Goal: Task Accomplishment & Management: Use online tool/utility

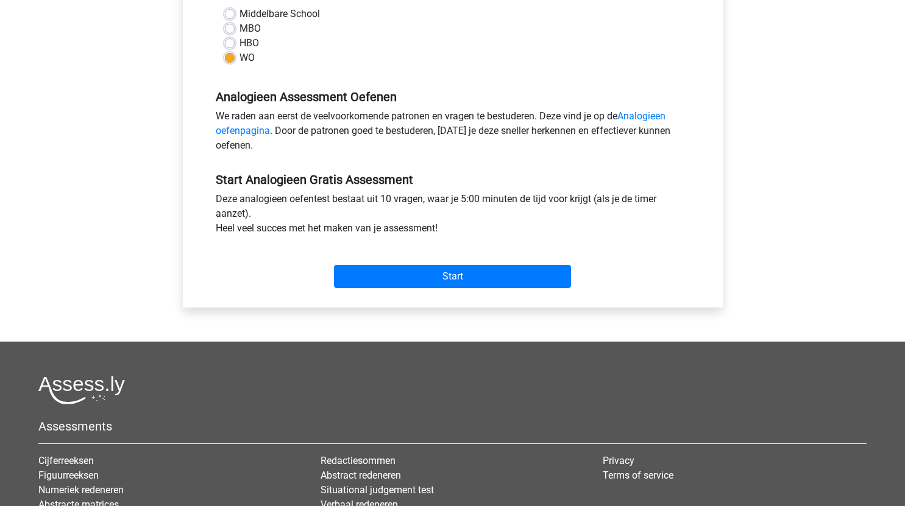
scroll to position [301, 0]
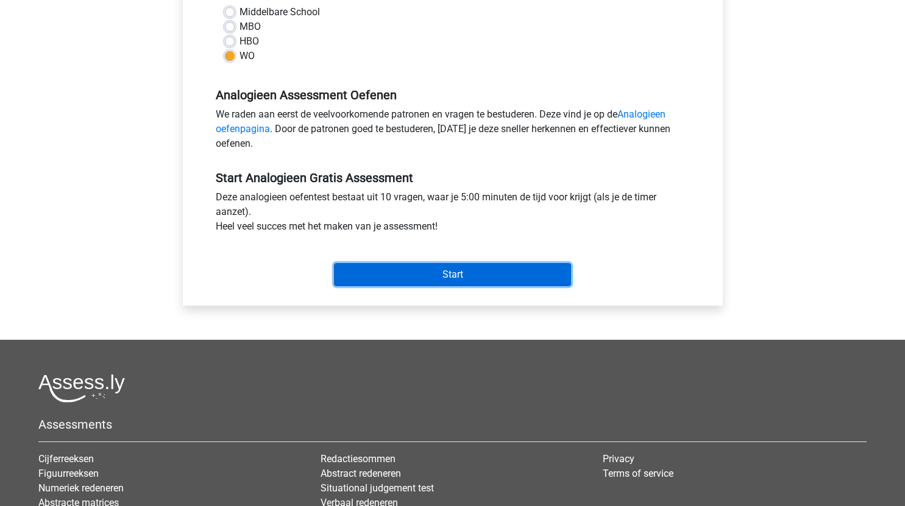
click at [456, 272] on input "Start" at bounding box center [452, 274] width 237 height 23
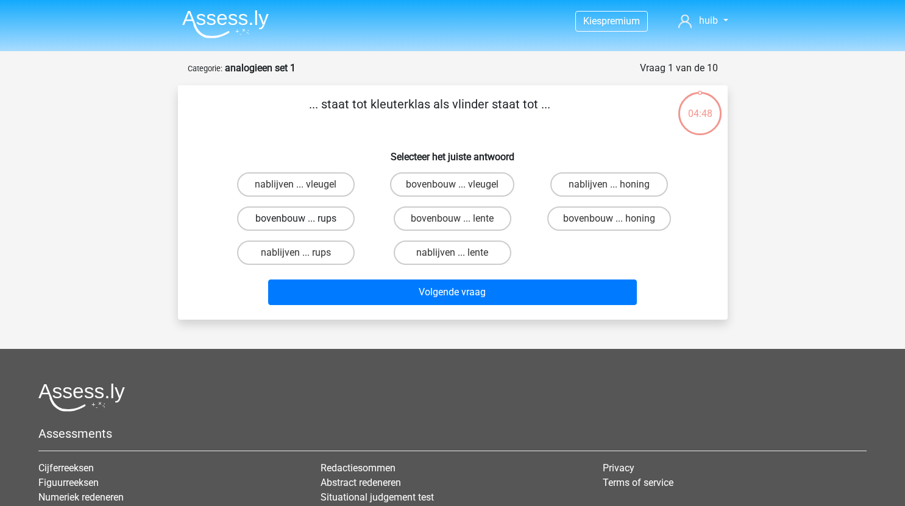
click at [323, 222] on label "bovenbouw ... rups" at bounding box center [296, 219] width 118 height 24
click at [303, 222] on input "bovenbouw ... rups" at bounding box center [299, 223] width 8 height 8
radio input "true"
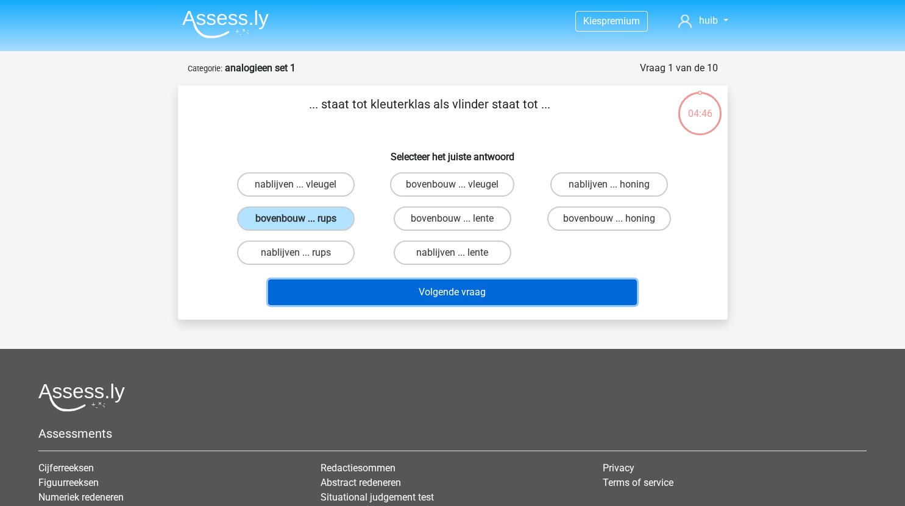
click at [447, 288] on button "Volgende vraag" at bounding box center [452, 293] width 369 height 26
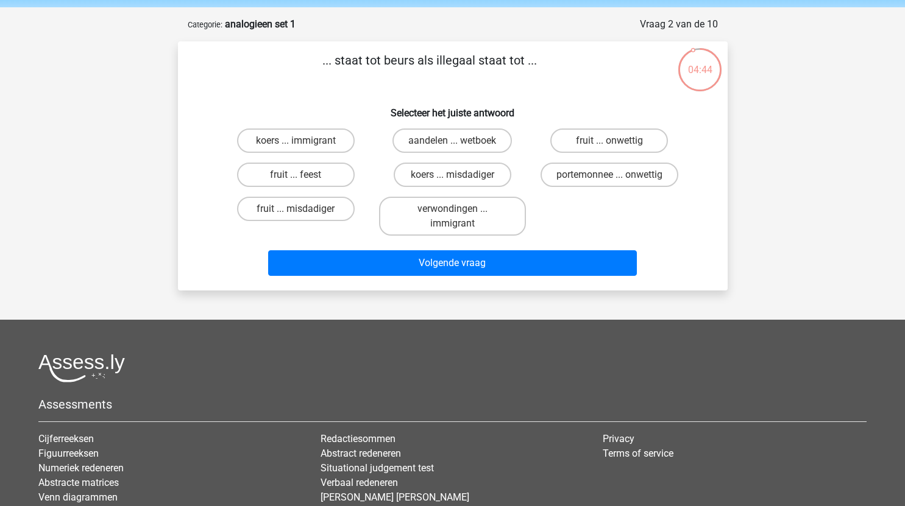
scroll to position [40, 0]
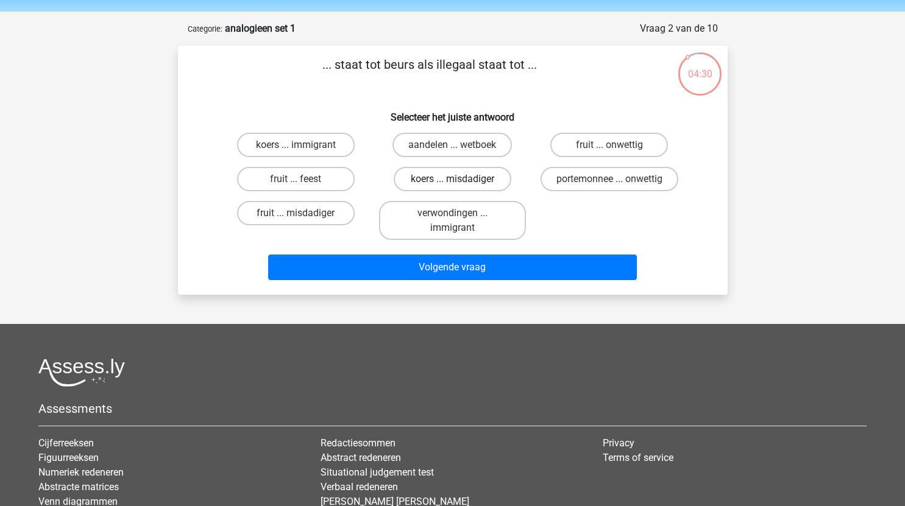
click at [478, 179] on label "koers ... misdadiger" at bounding box center [453, 179] width 118 height 24
click at [460, 179] on input "koers ... misdadiger" at bounding box center [456, 183] width 8 height 8
radio input "true"
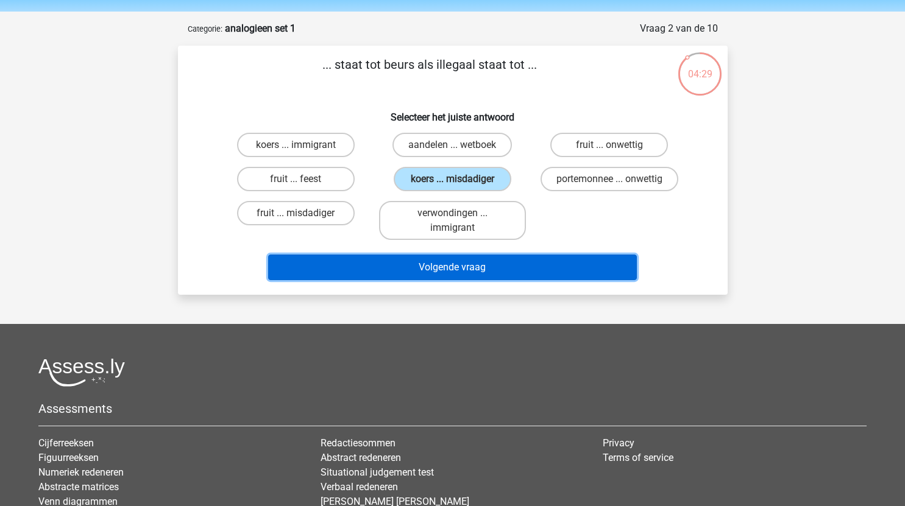
click at [470, 266] on button "Volgende vraag" at bounding box center [452, 268] width 369 height 26
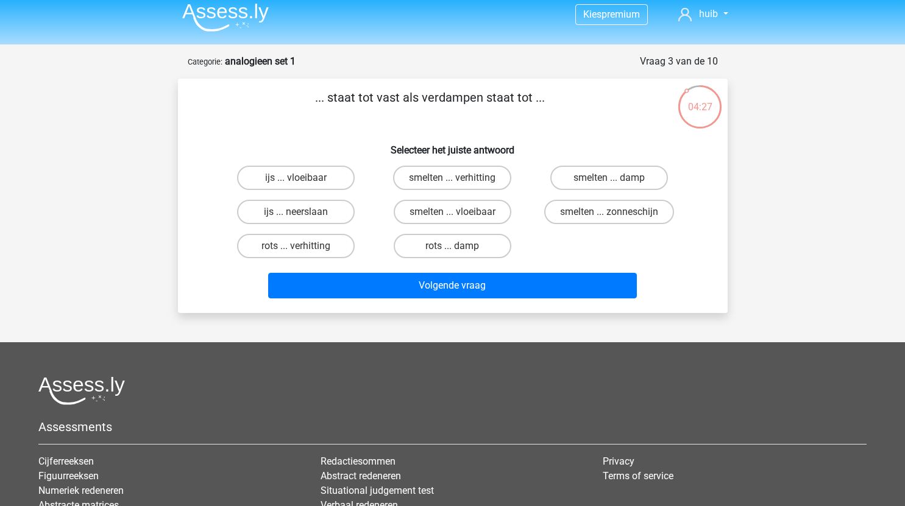
scroll to position [6, 0]
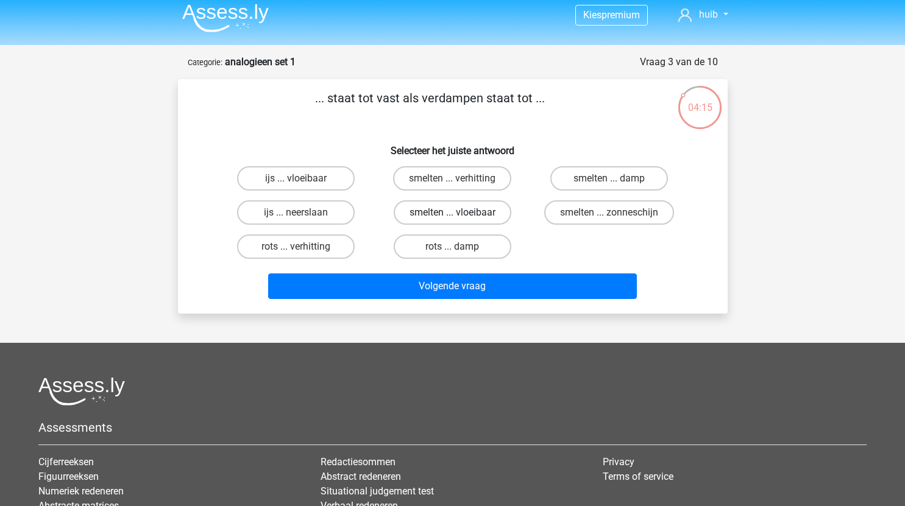
click at [486, 211] on label "smelten ... vloeibaar" at bounding box center [453, 212] width 118 height 24
click at [460, 213] on input "smelten ... vloeibaar" at bounding box center [456, 217] width 8 height 8
radio input "true"
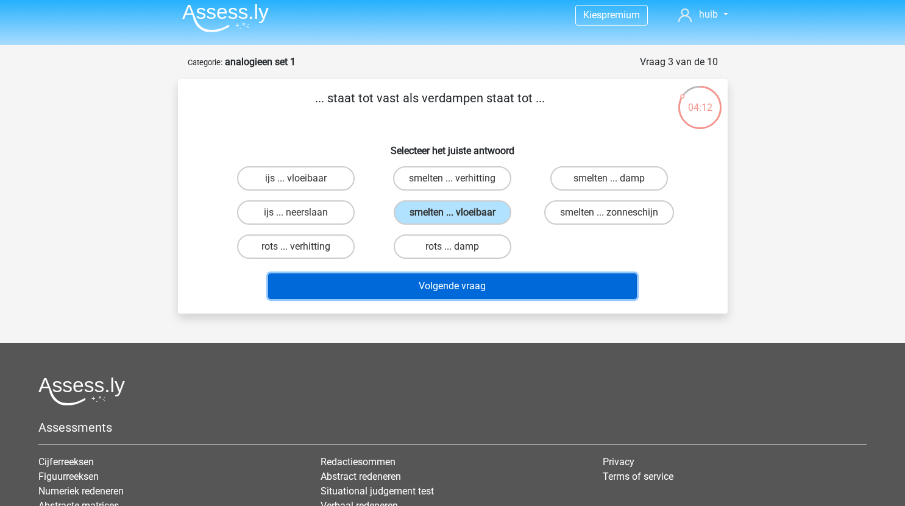
click at [511, 286] on button "Volgende vraag" at bounding box center [452, 287] width 369 height 26
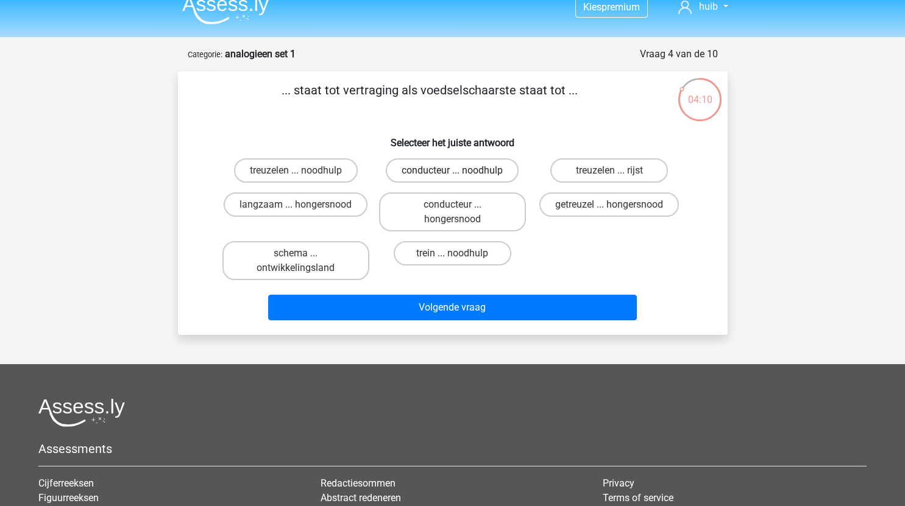
scroll to position [13, 0]
click at [584, 206] on label "getreuzel ... hongersnood" at bounding box center [609, 205] width 140 height 24
click at [609, 206] on input "getreuzel ... hongersnood" at bounding box center [613, 209] width 8 height 8
radio input "true"
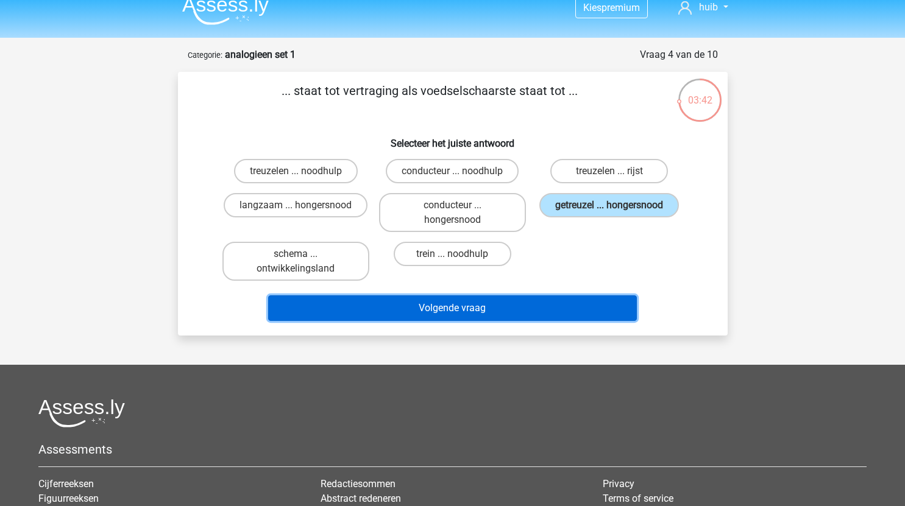
click at [444, 306] on button "Volgende vraag" at bounding box center [452, 308] width 369 height 26
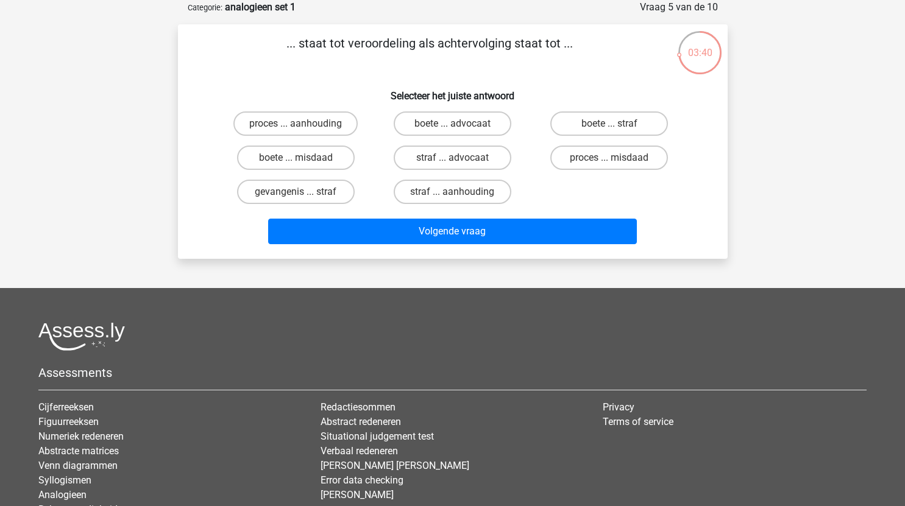
scroll to position [0, 0]
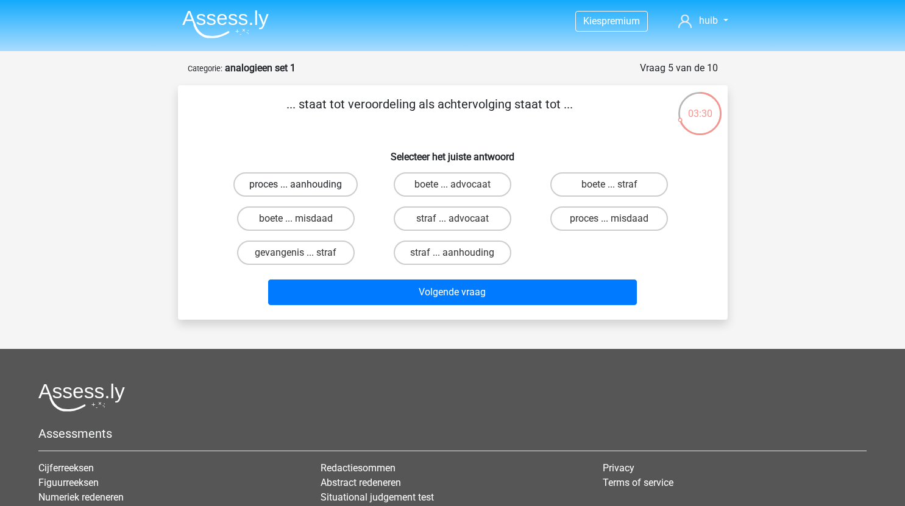
click at [330, 182] on label "proces ... aanhouding" at bounding box center [295, 184] width 124 height 24
click at [303, 185] on input "proces ... aanhouding" at bounding box center [299, 189] width 8 height 8
radio input "true"
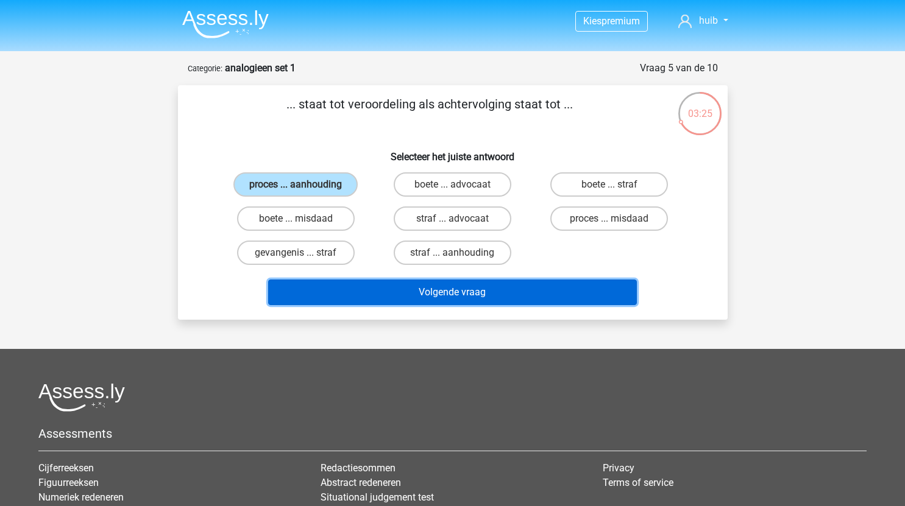
click at [503, 291] on button "Volgende vraag" at bounding box center [452, 293] width 369 height 26
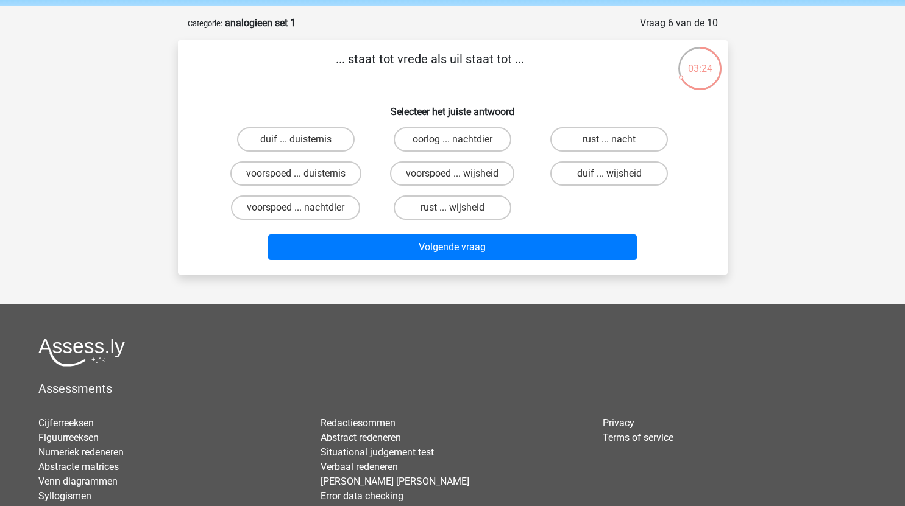
scroll to position [44, 0]
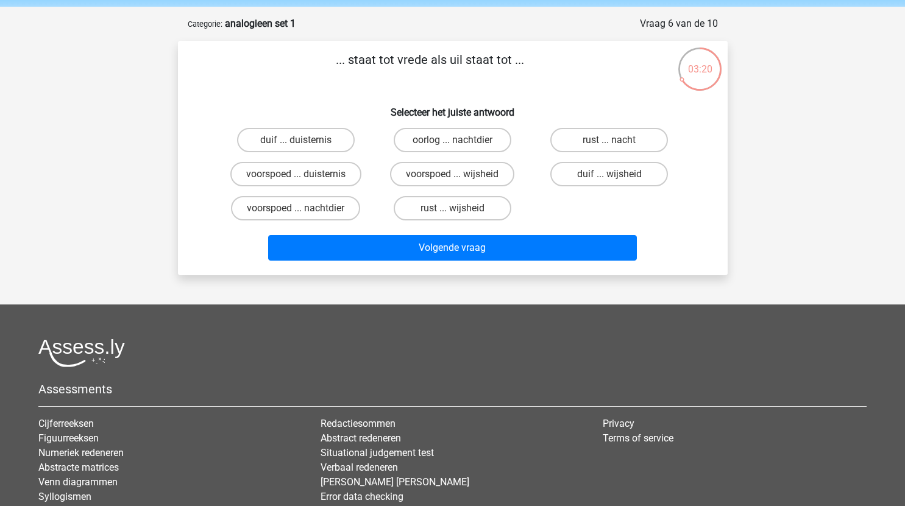
click at [612, 177] on input "duif ... wijsheid" at bounding box center [613, 178] width 8 height 8
radio input "true"
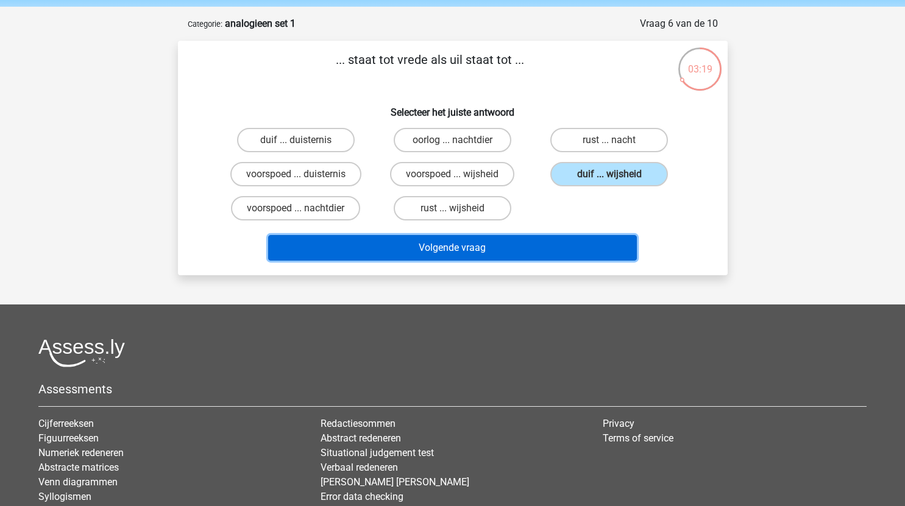
click at [493, 251] on button "Volgende vraag" at bounding box center [452, 248] width 369 height 26
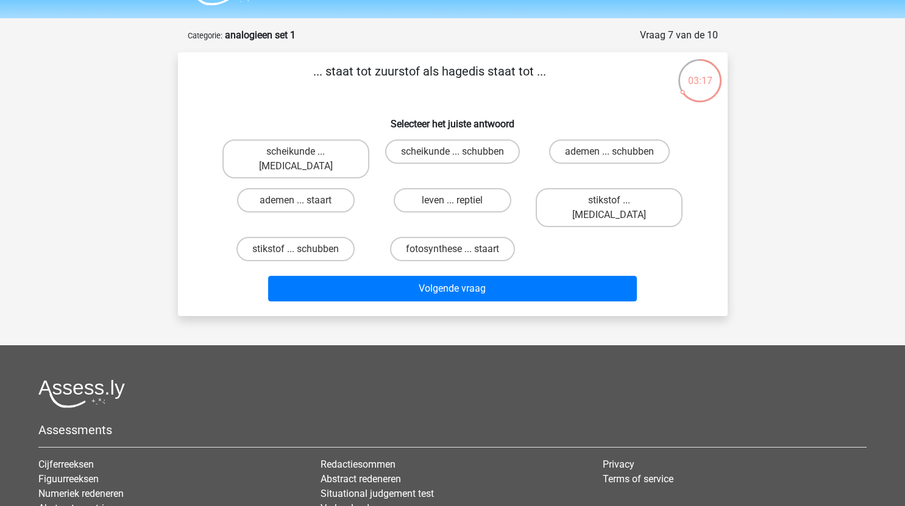
scroll to position [32, 0]
click at [606, 190] on label "stikstof ... krokodil" at bounding box center [609, 208] width 147 height 39
click at [609, 201] on input "stikstof ... krokodil" at bounding box center [613, 205] width 8 height 8
radio input "true"
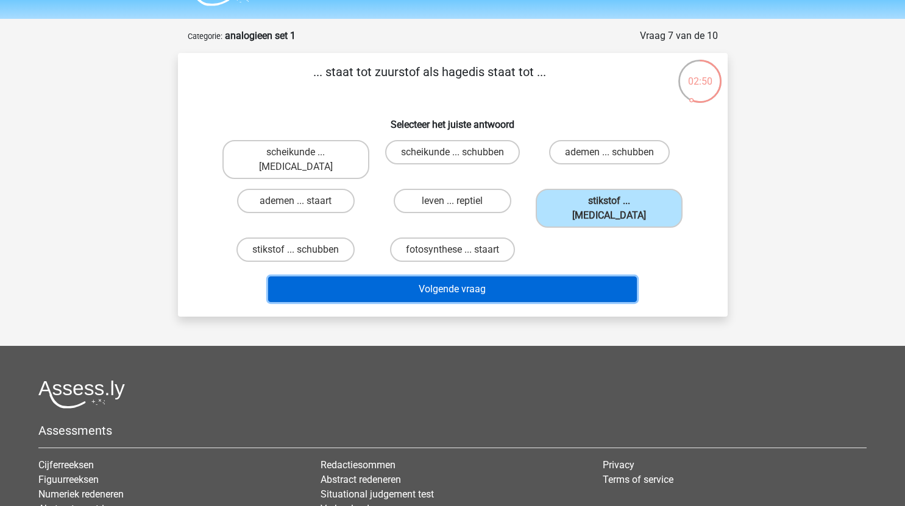
click at [487, 277] on button "Volgende vraag" at bounding box center [452, 290] width 369 height 26
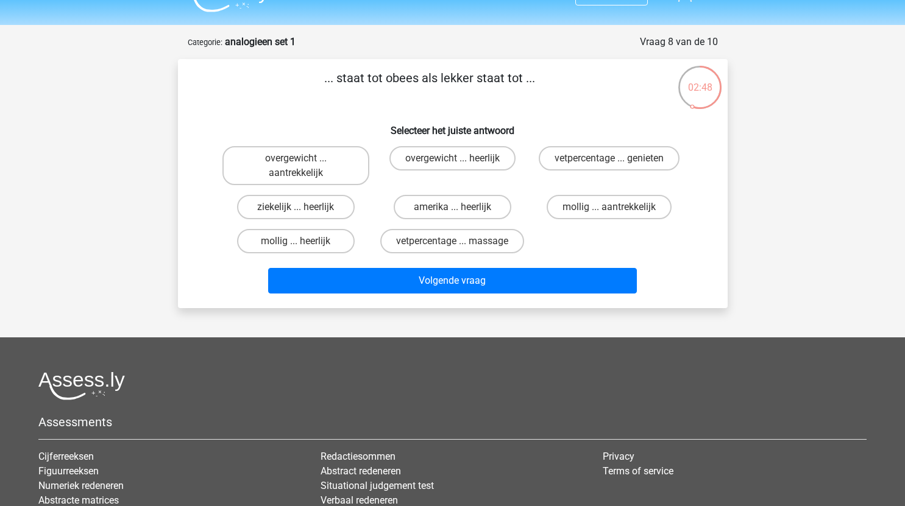
scroll to position [26, 0]
click at [305, 242] on label "mollig ... heerlijk" at bounding box center [296, 242] width 118 height 24
click at [303, 242] on input "mollig ... heerlijk" at bounding box center [299, 246] width 8 height 8
radio input "true"
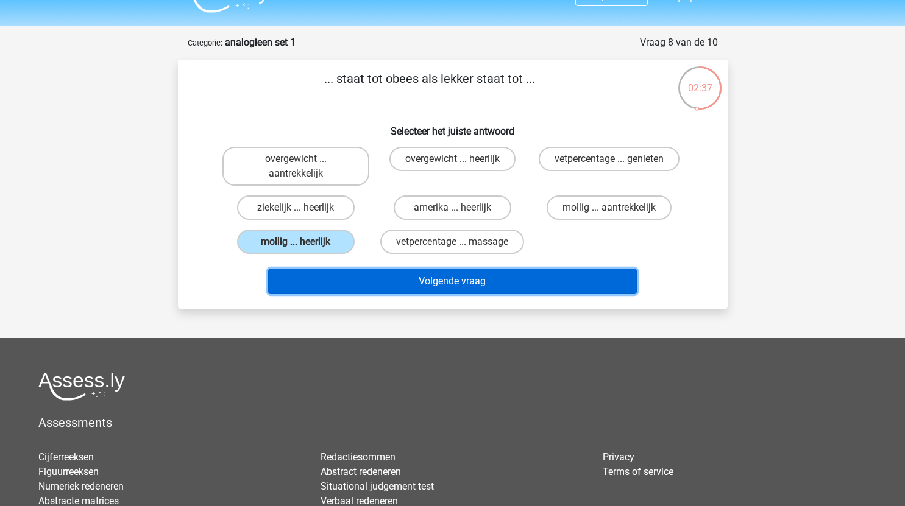
click at [467, 281] on button "Volgende vraag" at bounding box center [452, 282] width 369 height 26
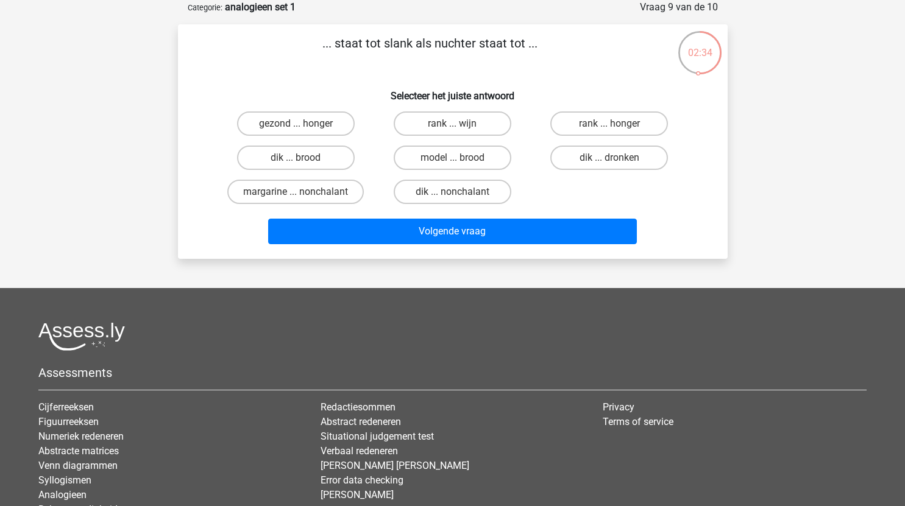
scroll to position [29, 0]
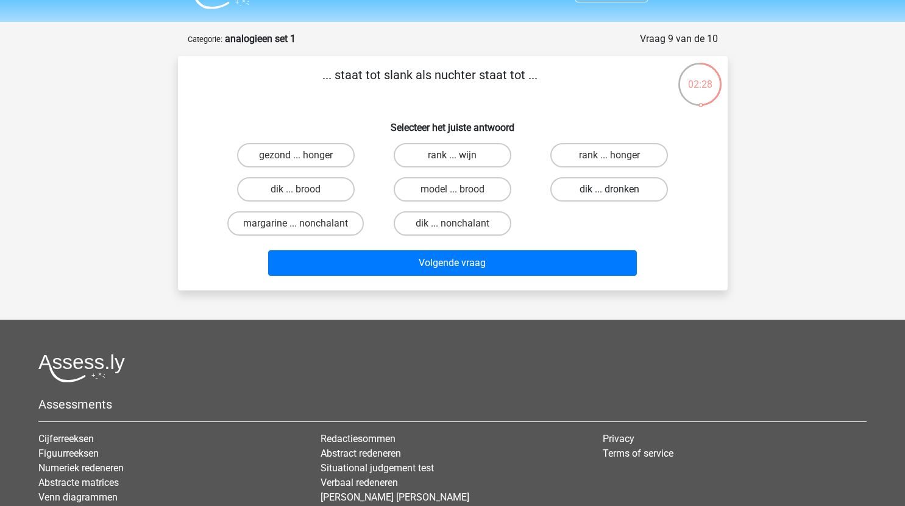
click at [600, 188] on label "dik ... dronken" at bounding box center [609, 189] width 118 height 24
click at [609, 189] on input "dik ... dronken" at bounding box center [613, 193] width 8 height 8
radio input "true"
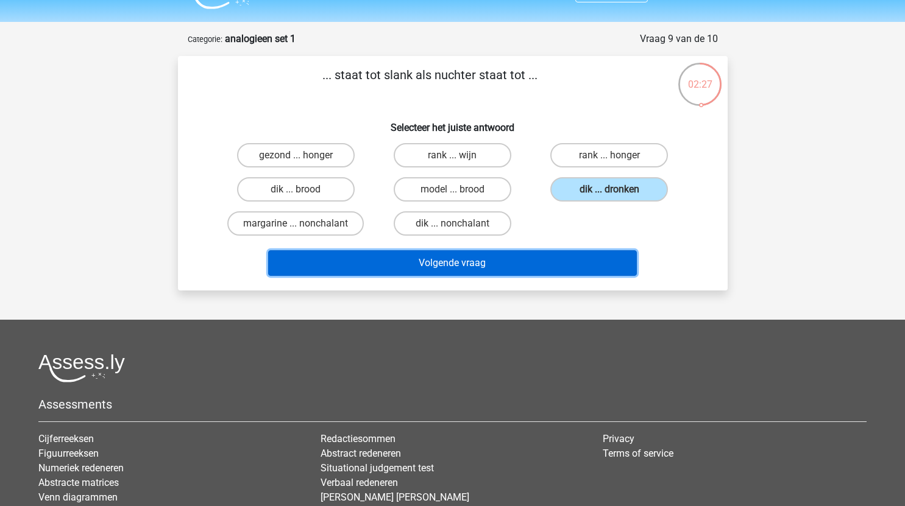
click at [514, 265] on button "Volgende vraag" at bounding box center [452, 263] width 369 height 26
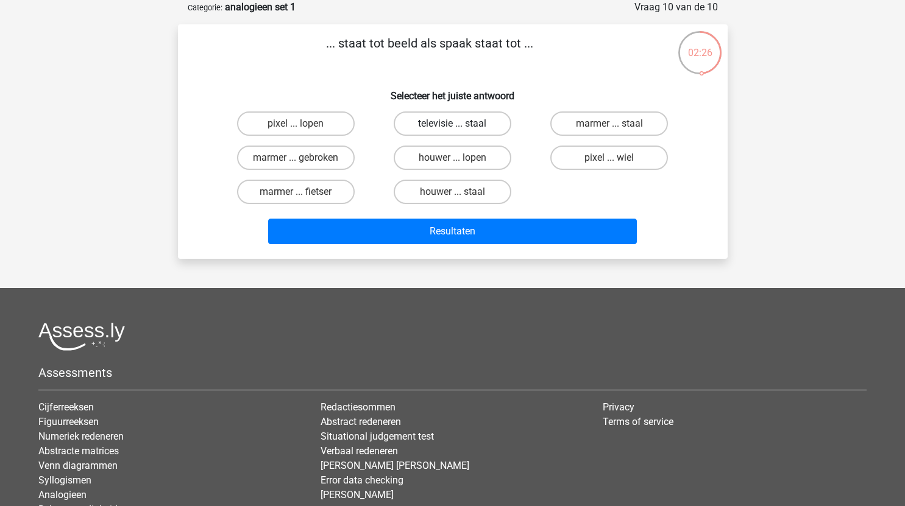
scroll to position [0, 0]
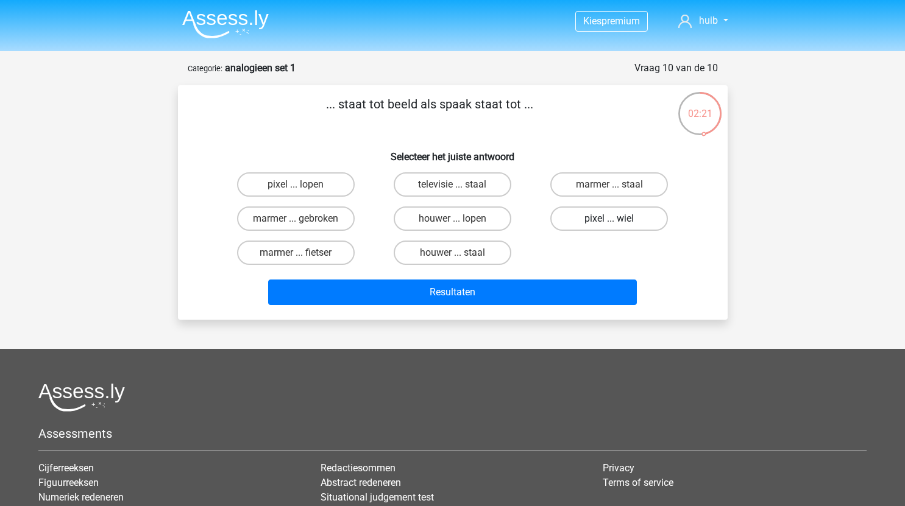
click at [616, 215] on label "pixel ... wiel" at bounding box center [609, 219] width 118 height 24
click at [616, 219] on input "pixel ... wiel" at bounding box center [613, 223] width 8 height 8
radio input "true"
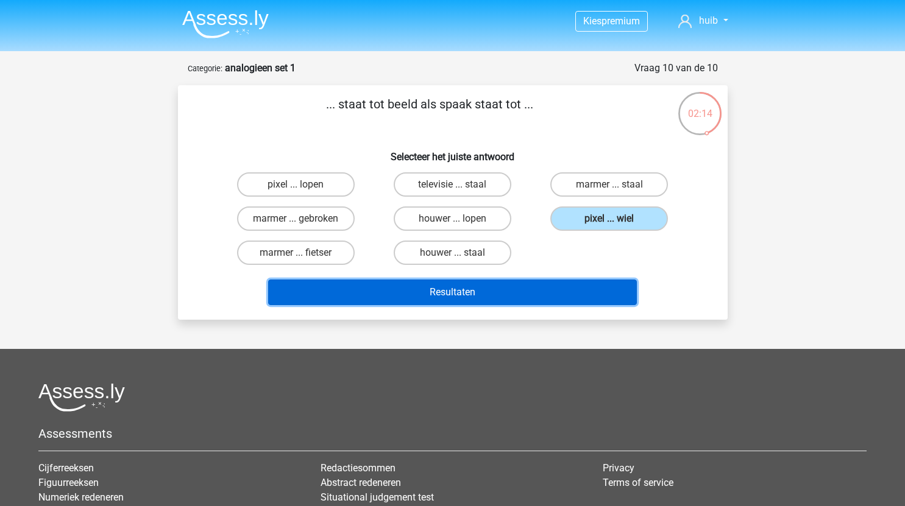
click at [526, 291] on button "Resultaten" at bounding box center [452, 293] width 369 height 26
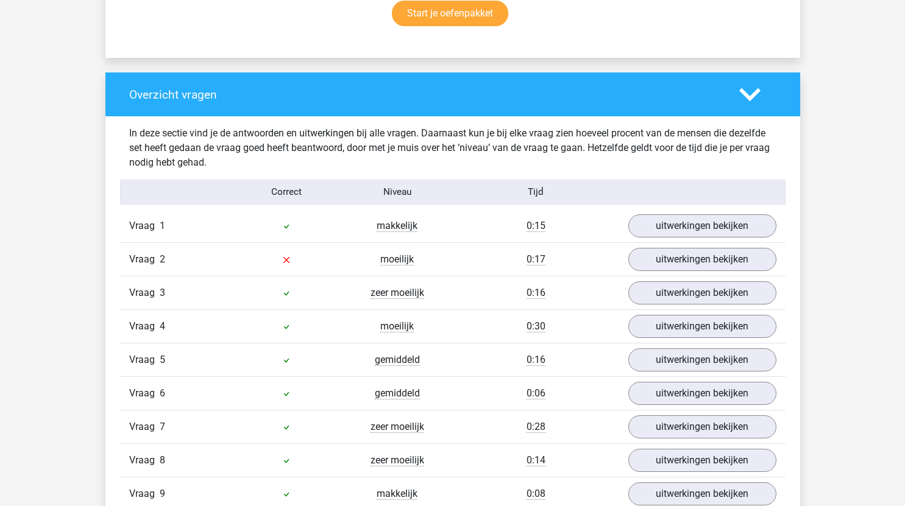
scroll to position [847, 0]
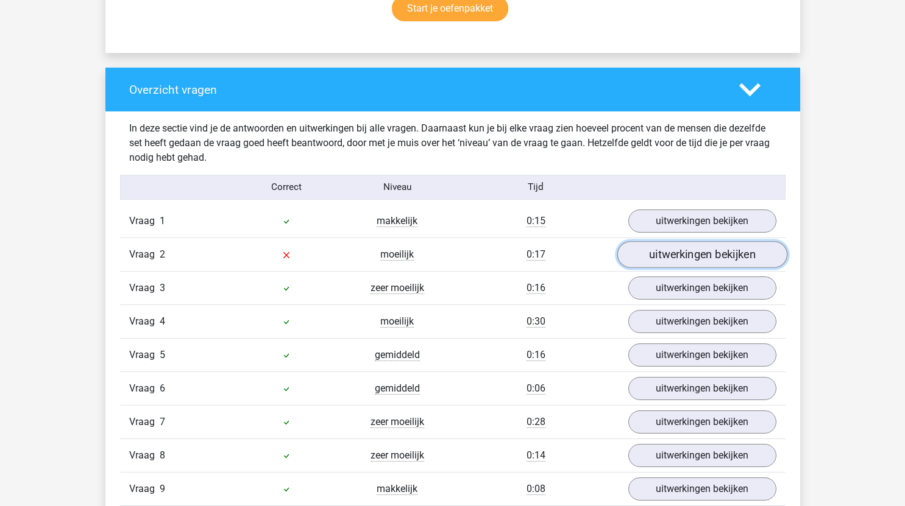
click at [690, 252] on link "uitwerkingen bekijken" at bounding box center [702, 254] width 170 height 27
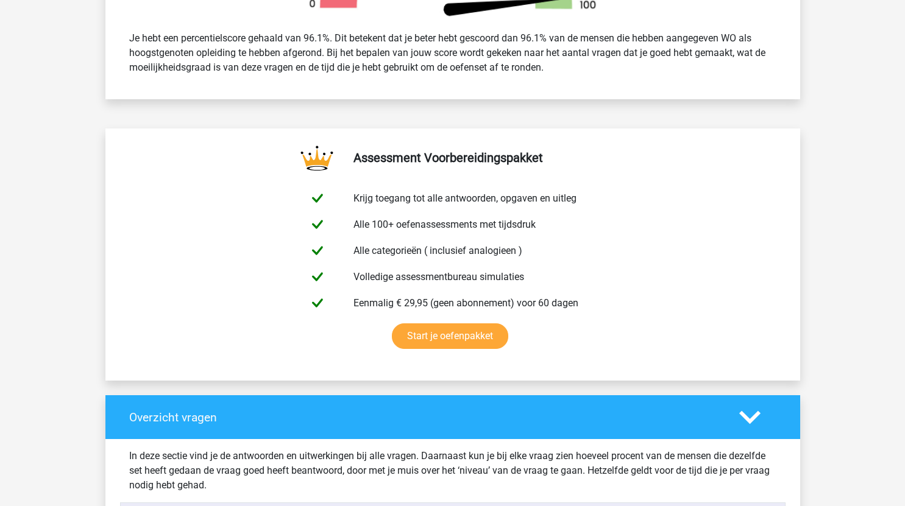
scroll to position [0, 0]
